Goal: Task Accomplishment & Management: Use online tool/utility

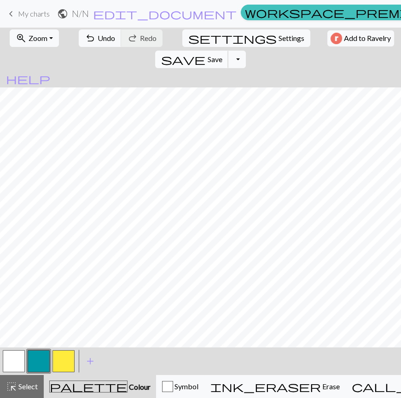
click at [205, 53] on span "save" at bounding box center [183, 59] width 44 height 13
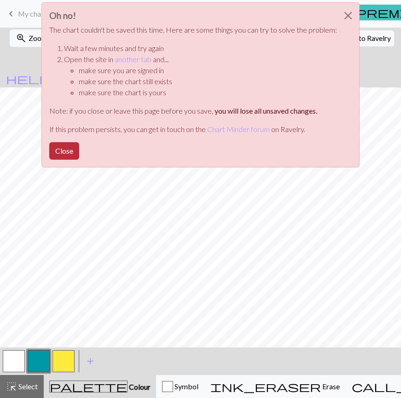
click at [69, 150] on button "Close" at bounding box center [64, 150] width 30 height 17
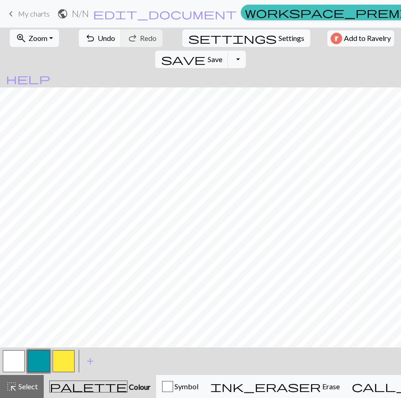
click at [29, 12] on span "My charts" at bounding box center [34, 13] width 32 height 9
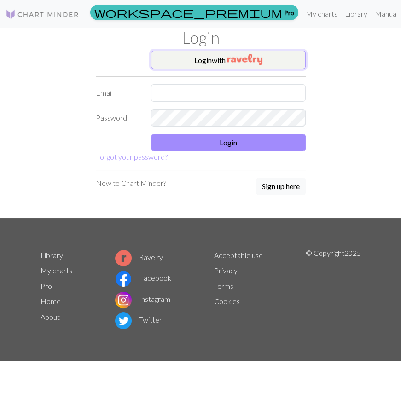
click at [202, 64] on button "Login with" at bounding box center [228, 60] width 155 height 18
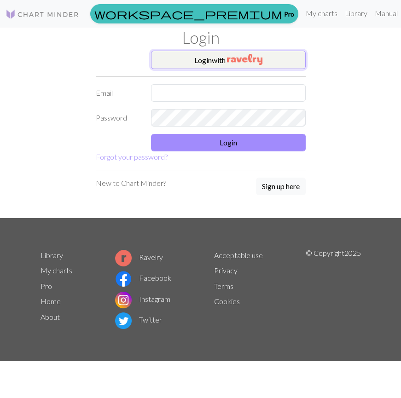
click at [186, 57] on button "Login with" at bounding box center [228, 60] width 155 height 18
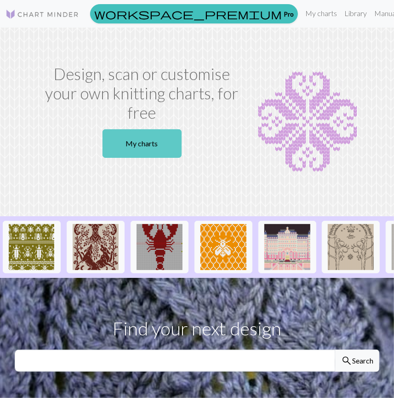
click at [159, 145] on link "My charts" at bounding box center [142, 143] width 79 height 29
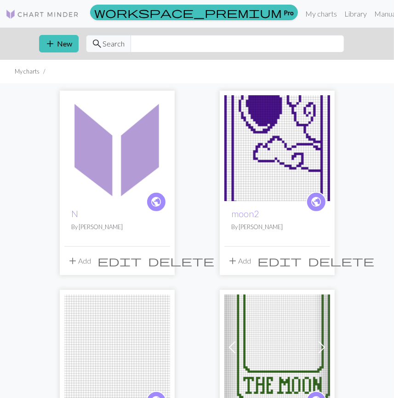
click at [123, 144] on img at bounding box center [117, 148] width 106 height 106
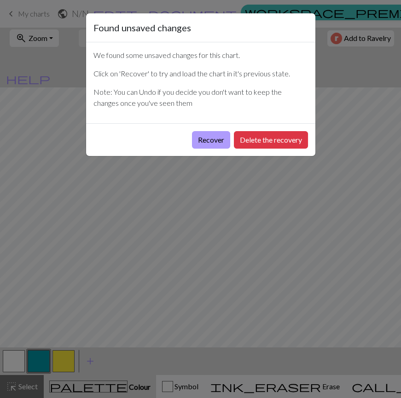
click at [216, 144] on button "Recover" at bounding box center [211, 139] width 38 height 17
